Goal: Information Seeking & Learning: Find specific fact

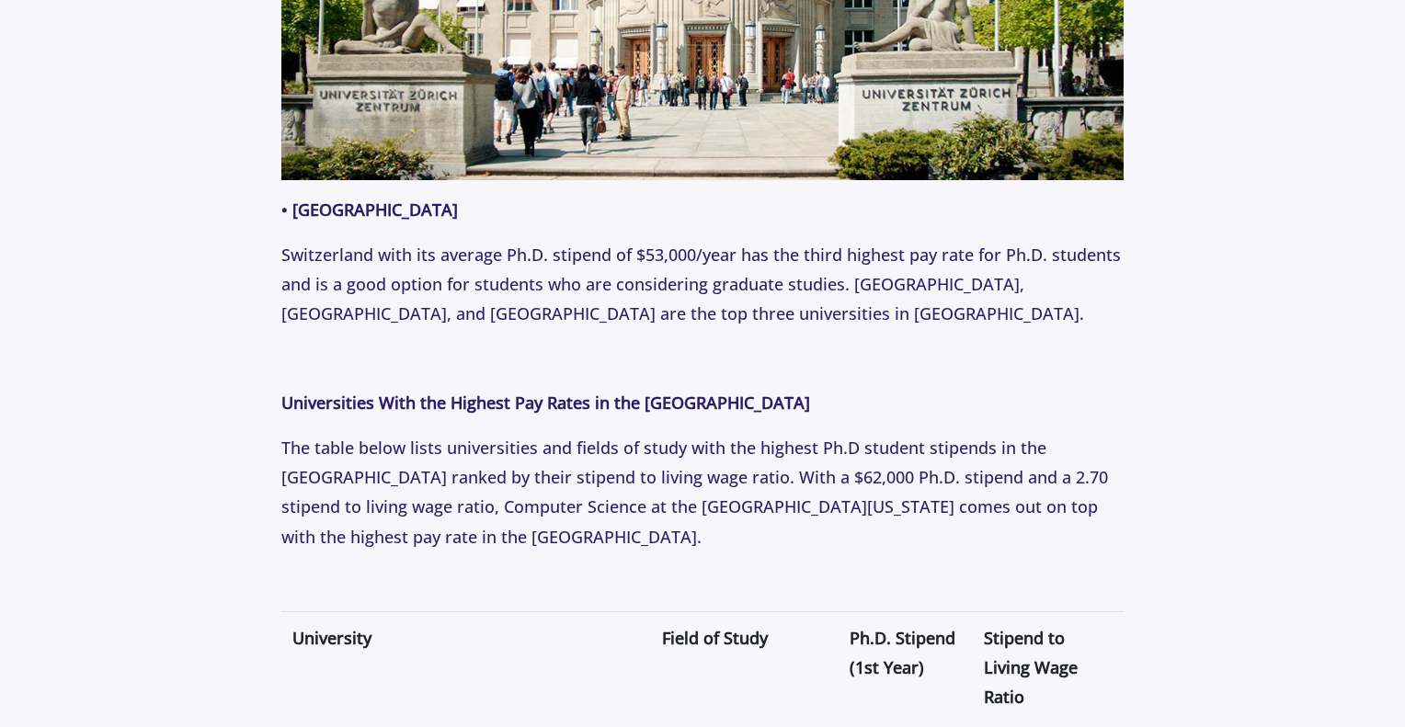
scroll to position [3109, 0]
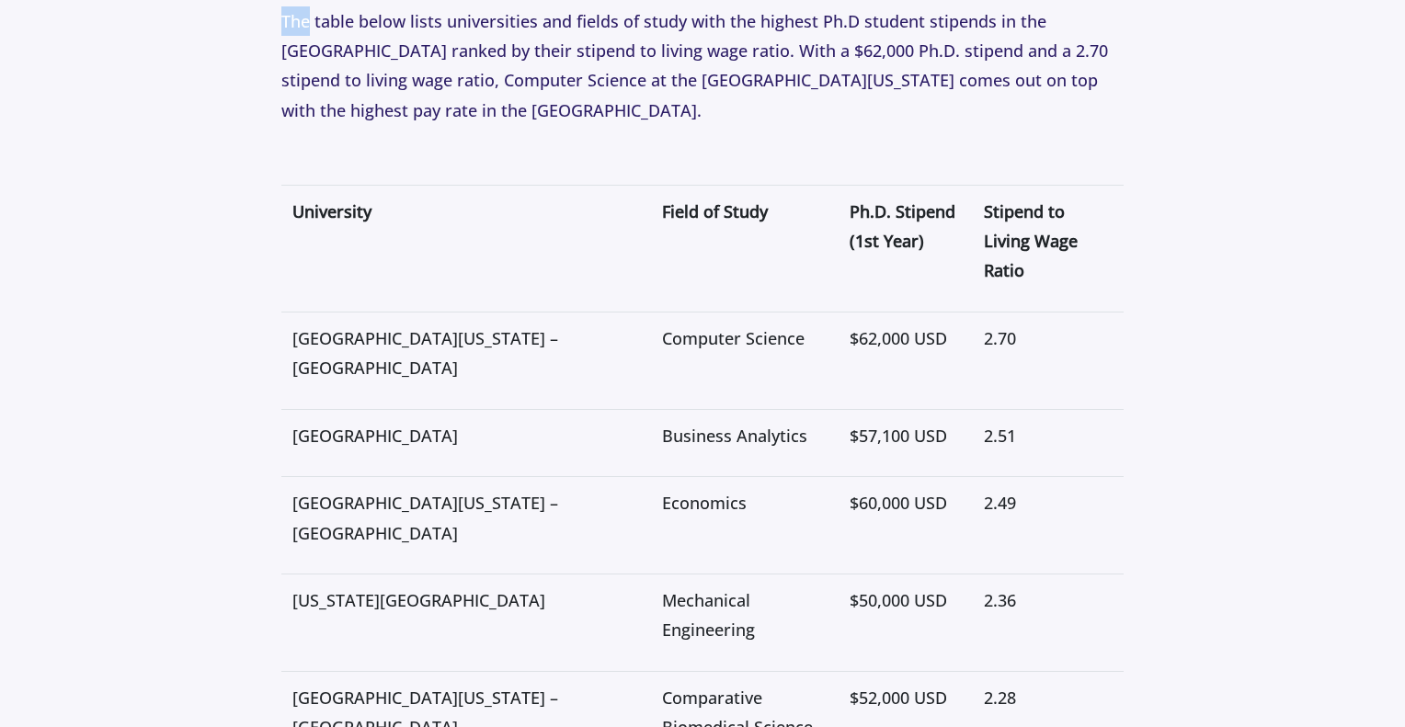
scroll to position [3545, 0]
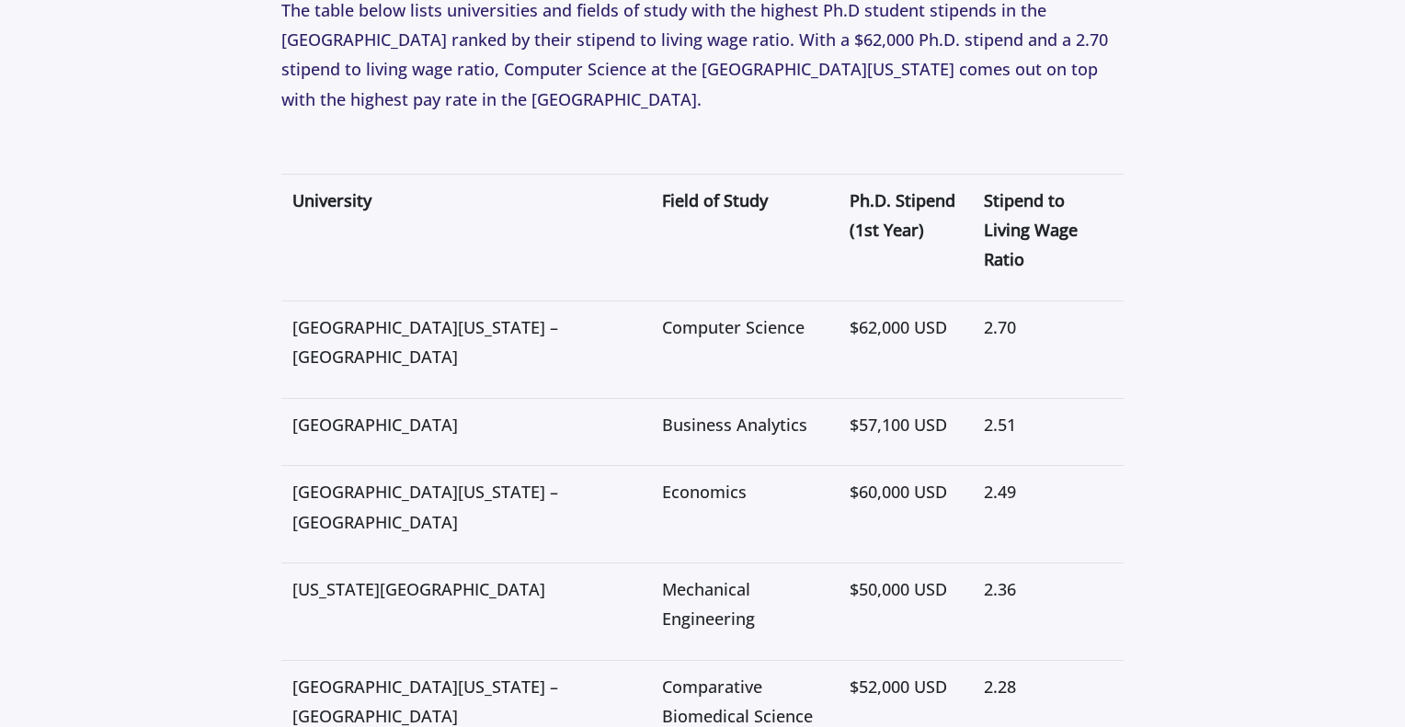
click at [351, 481] on span "[GEOGRAPHIC_DATA][US_STATE] – [GEOGRAPHIC_DATA]" at bounding box center [425, 506] width 266 height 51
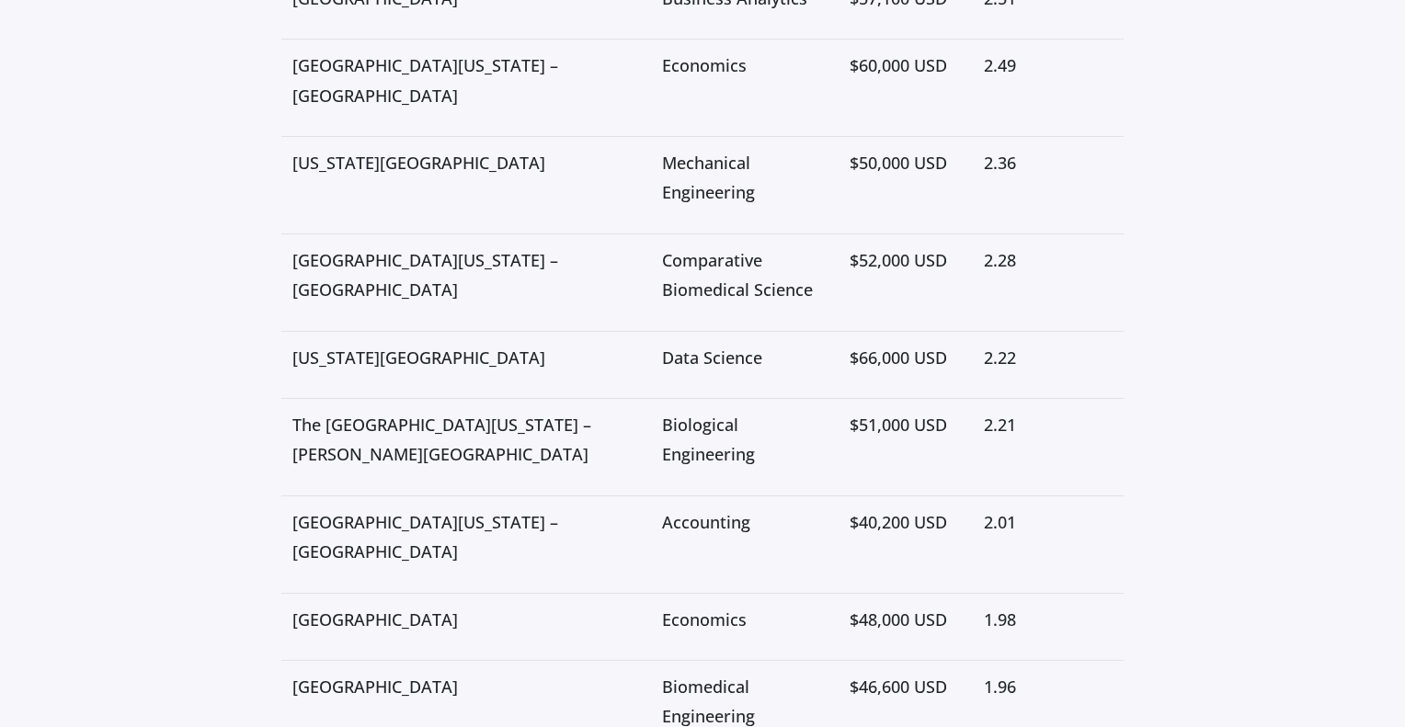
scroll to position [3971, 0]
click at [371, 507] on p "[GEOGRAPHIC_DATA][US_STATE] – [GEOGRAPHIC_DATA]" at bounding box center [466, 537] width 348 height 60
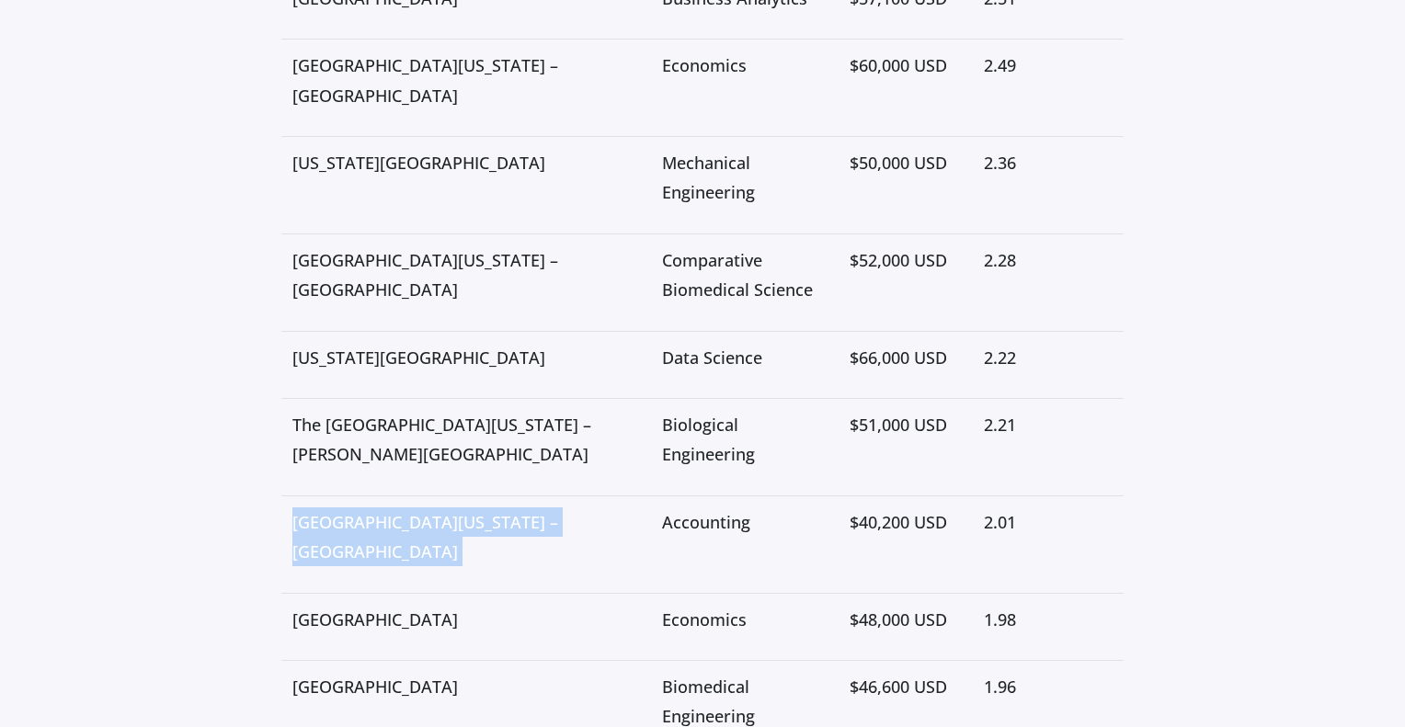
click at [371, 507] on p "[GEOGRAPHIC_DATA][US_STATE] – [GEOGRAPHIC_DATA]" at bounding box center [466, 537] width 348 height 60
copy p "[GEOGRAPHIC_DATA][US_STATE] – [GEOGRAPHIC_DATA]"
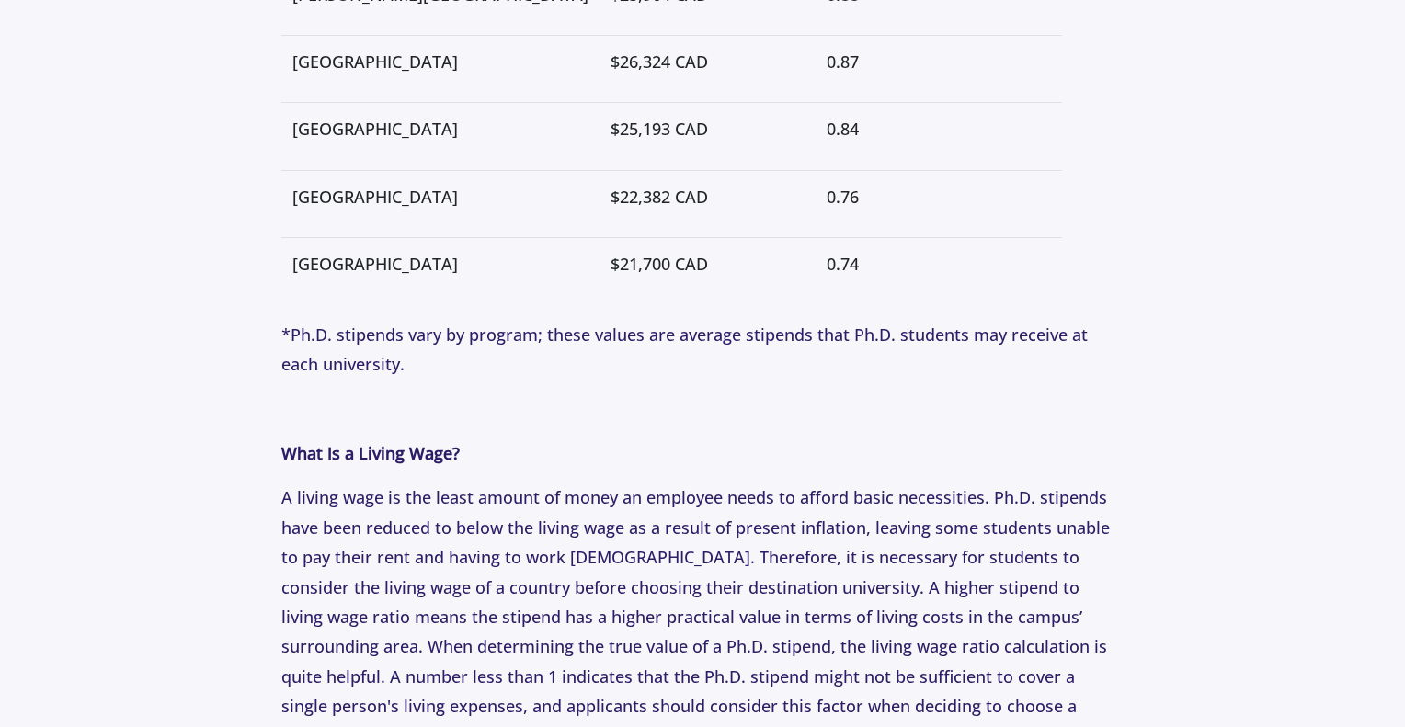
scroll to position [5420, 0]
